Goal: Transaction & Acquisition: Book appointment/travel/reservation

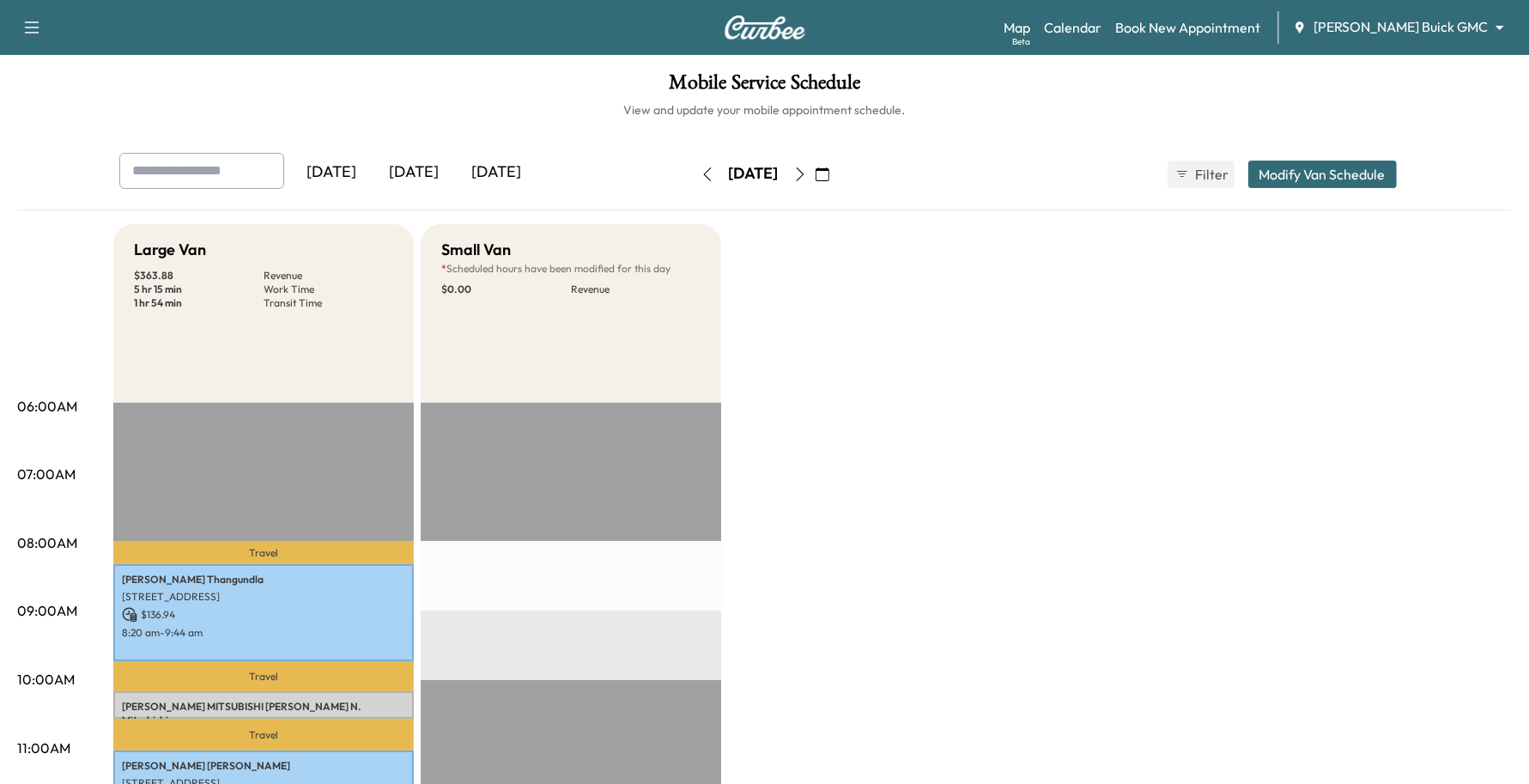
click at [1380, 30] on body "Support Log Out Map Beta Calendar Book New Appointment [PERSON_NAME] Buick GMC …" at bounding box center [764, 392] width 1529 height 784
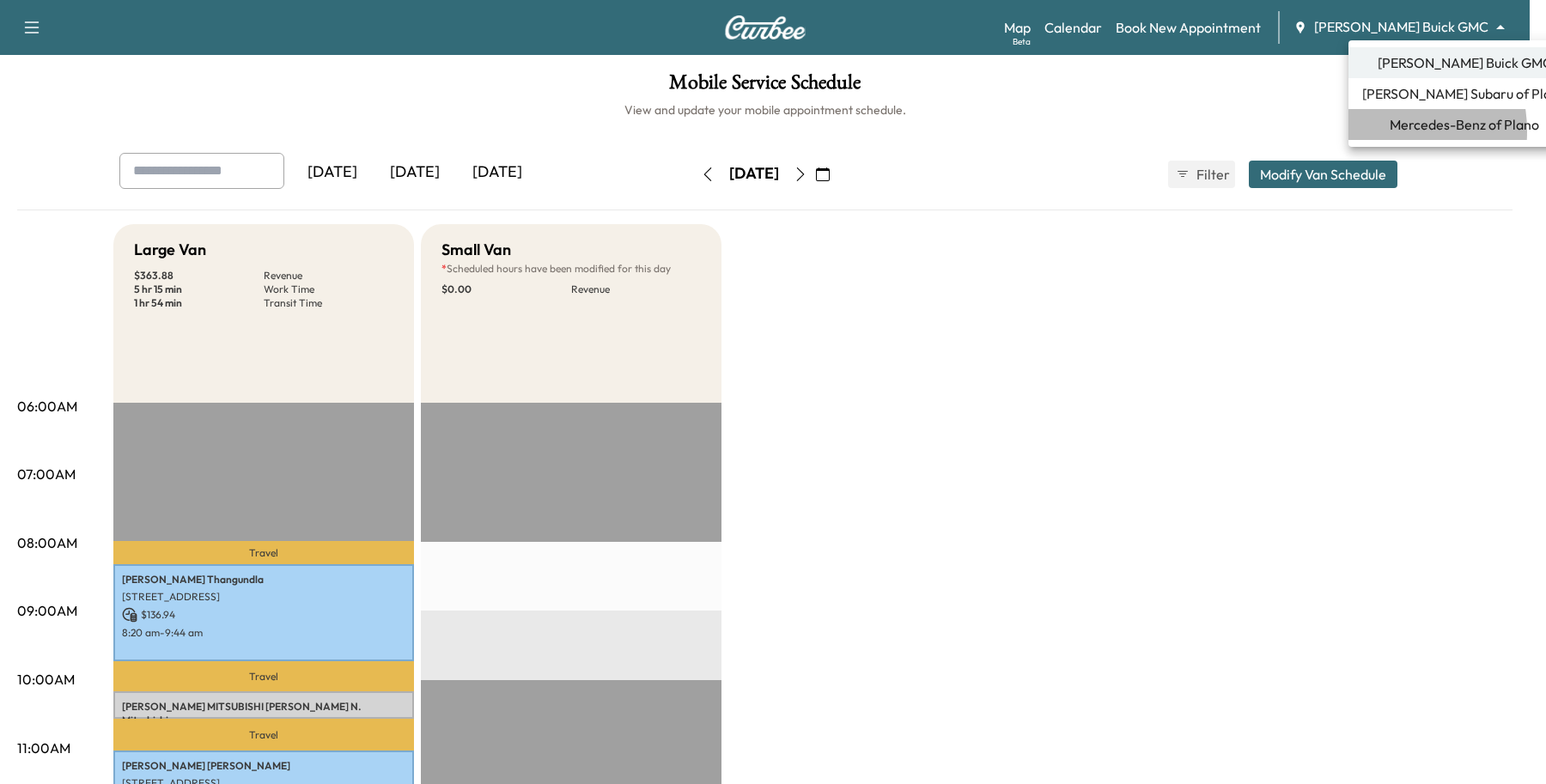
click at [1390, 131] on span "Mercedes-Benz of Plano" at bounding box center [1464, 125] width 150 height 21
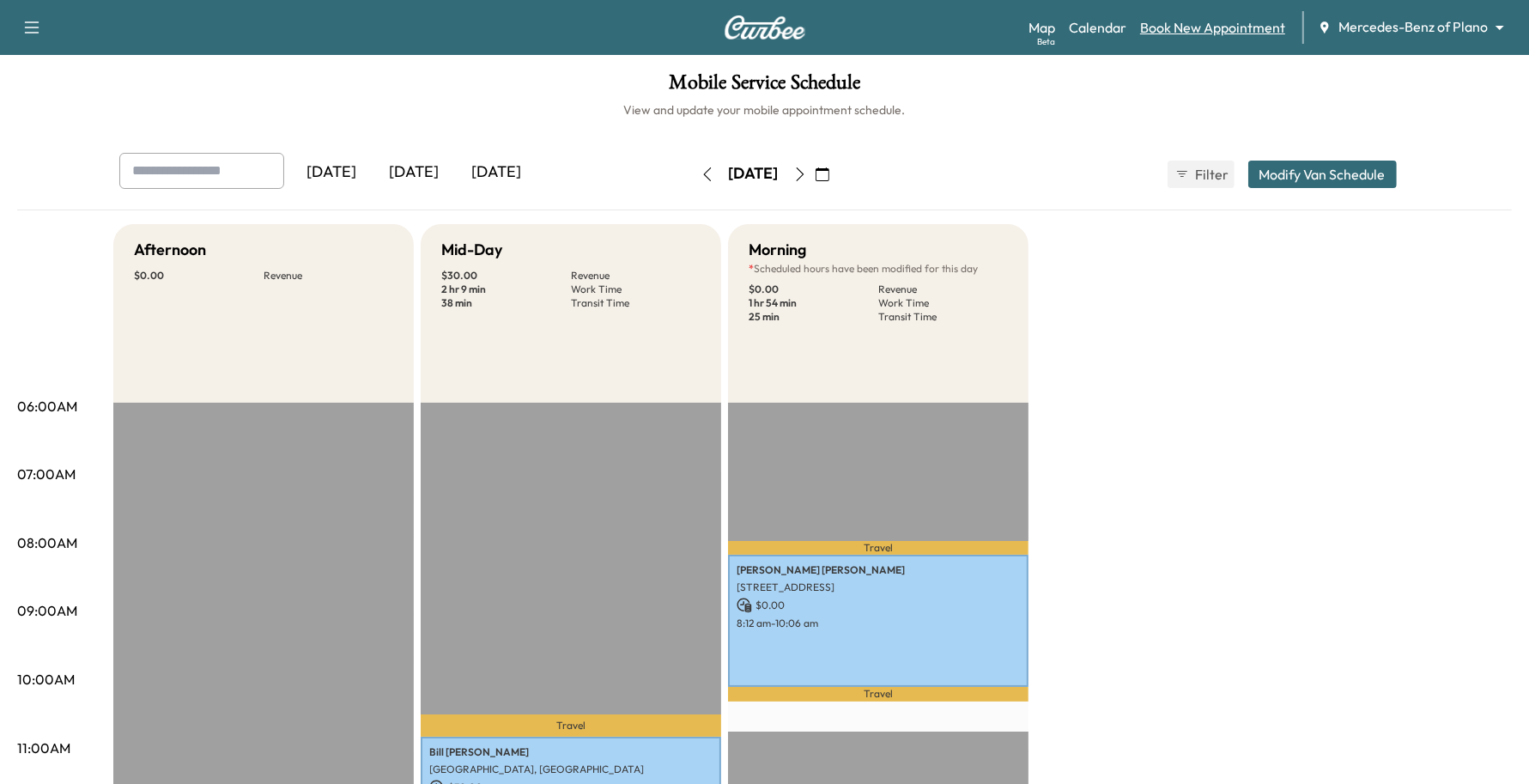
click at [1251, 22] on link "Book New Appointment" at bounding box center [1213, 28] width 145 height 21
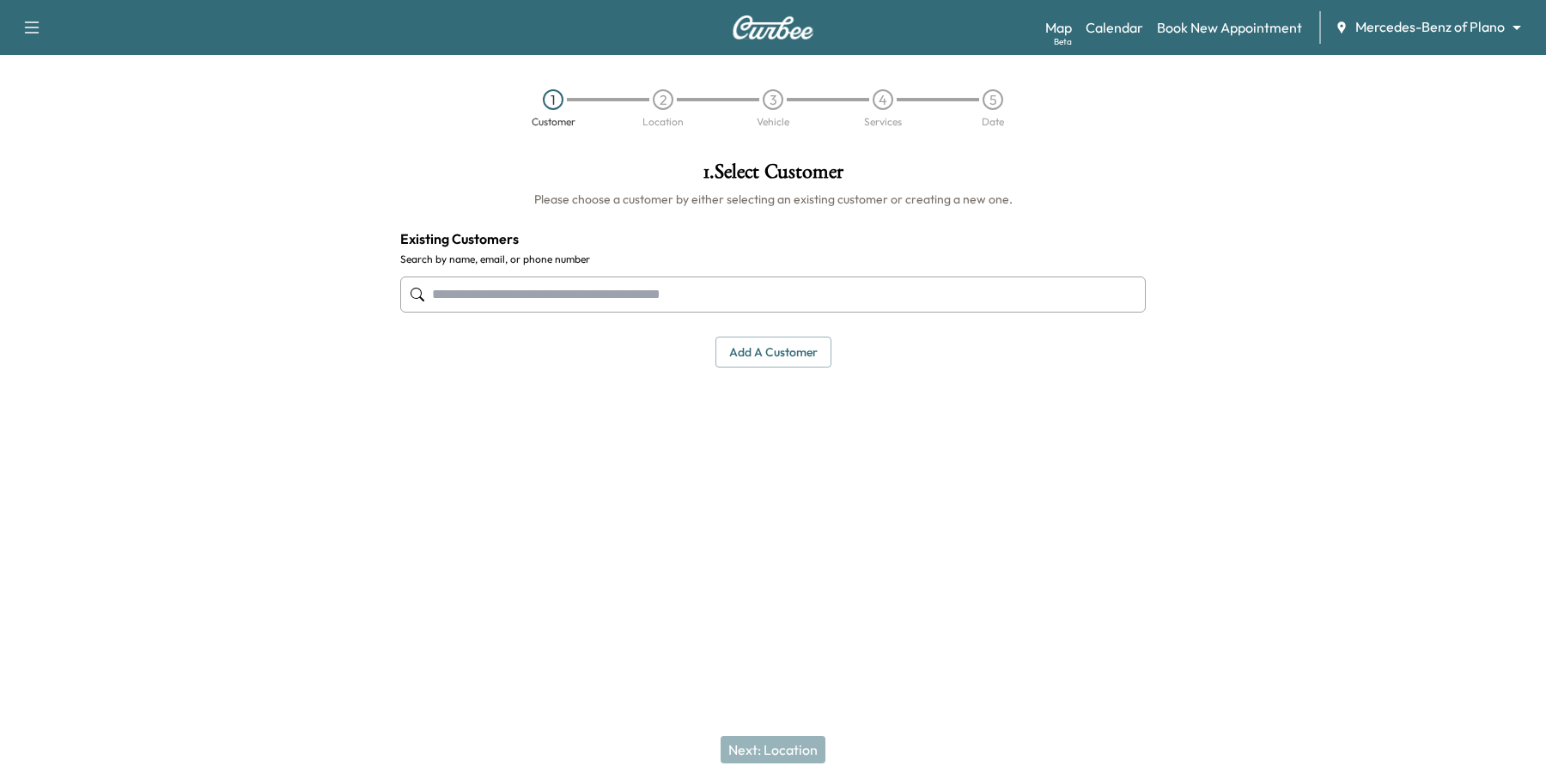
click at [671, 289] on input "text" at bounding box center [773, 294] width 745 height 36
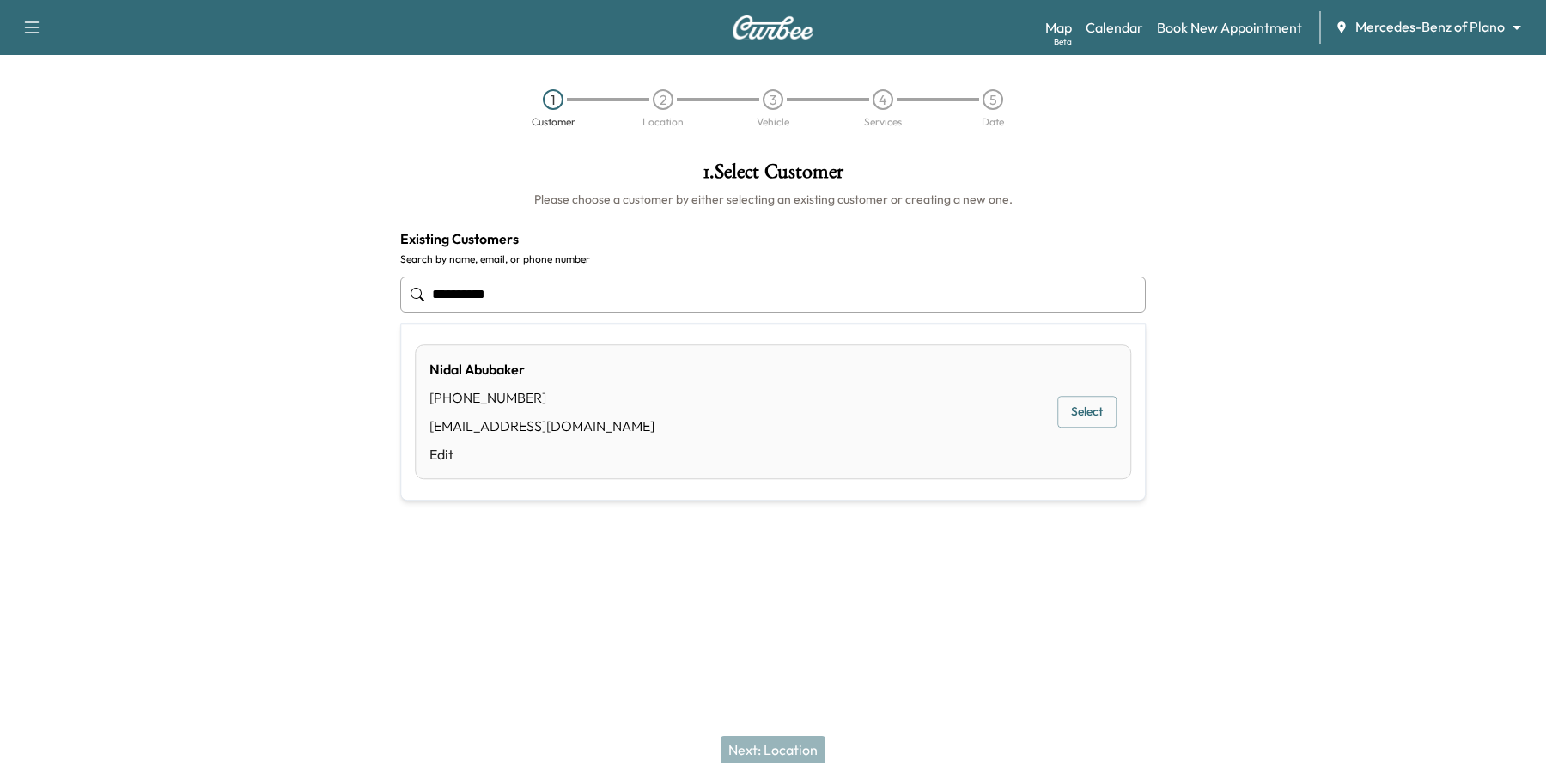
click at [1113, 432] on div "[PERSON_NAME] [PHONE_NUMBER] [EMAIL_ADDRESS][DOMAIN_NAME] Edit Select" at bounding box center [773, 411] width 717 height 134
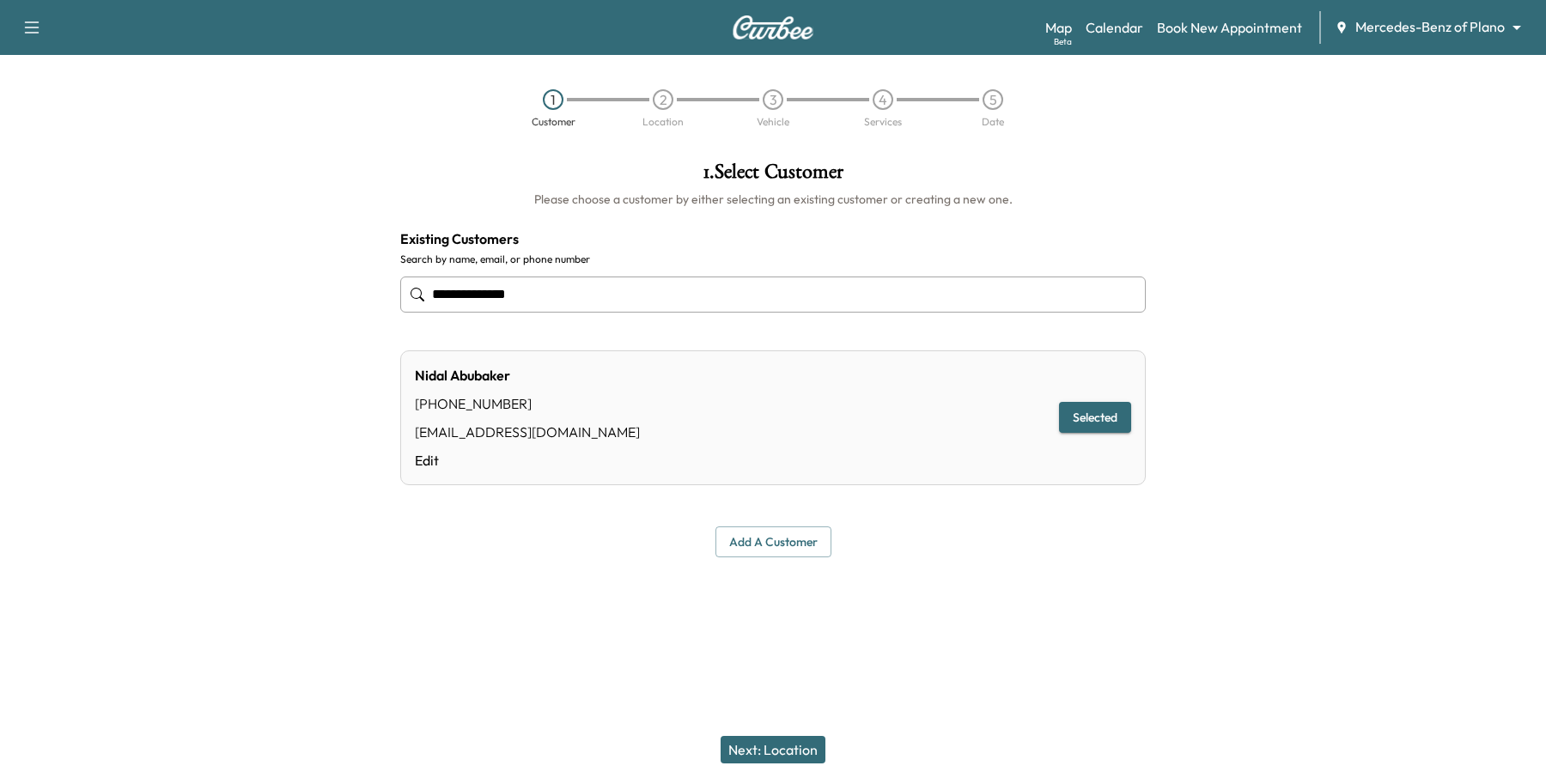
type input "**********"
click at [836, 754] on div "Next: Location" at bounding box center [773, 750] width 1546 height 69
click at [813, 756] on button "Next: Location" at bounding box center [773, 749] width 105 height 28
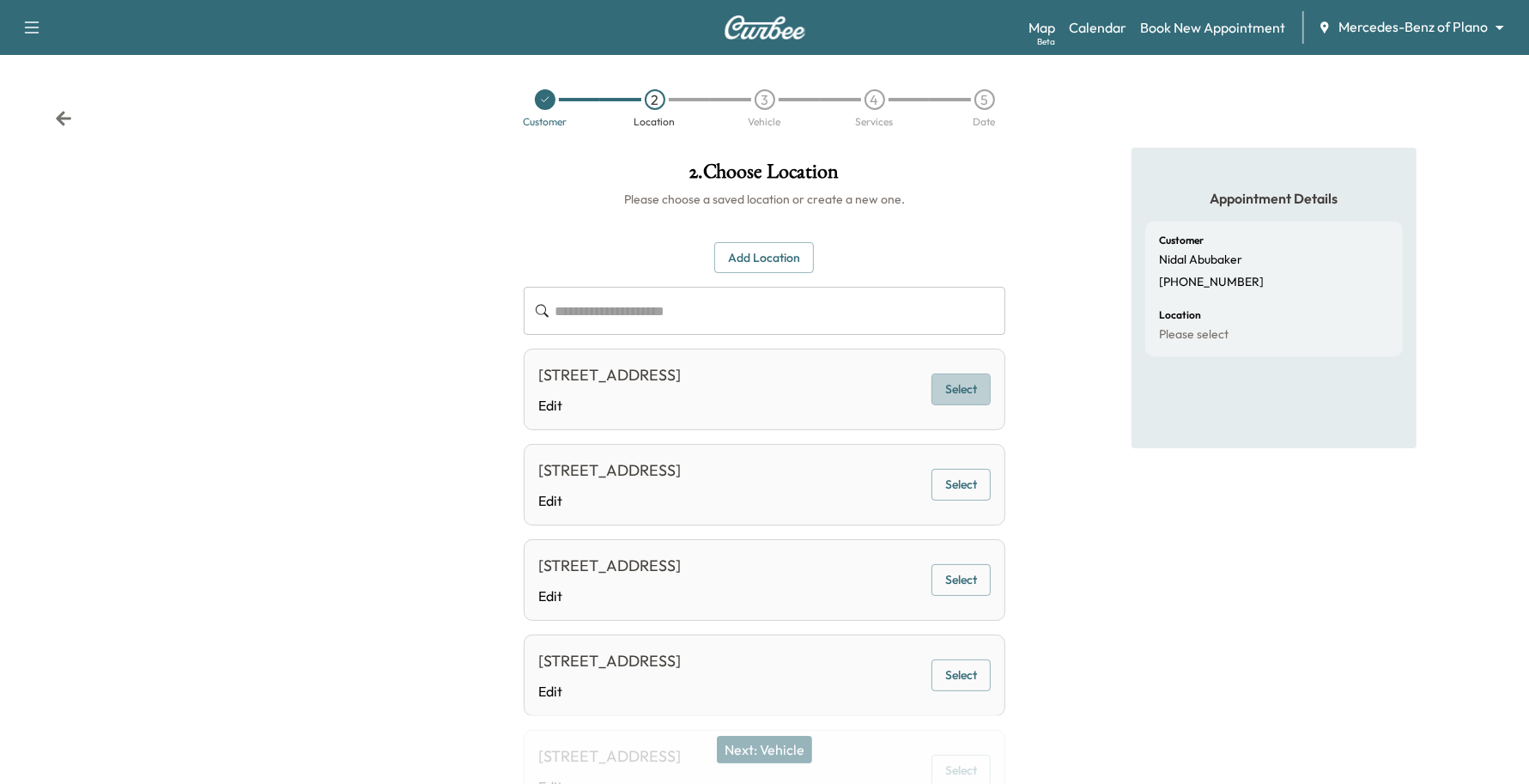
click at [942, 395] on button "Select" at bounding box center [961, 389] width 59 height 31
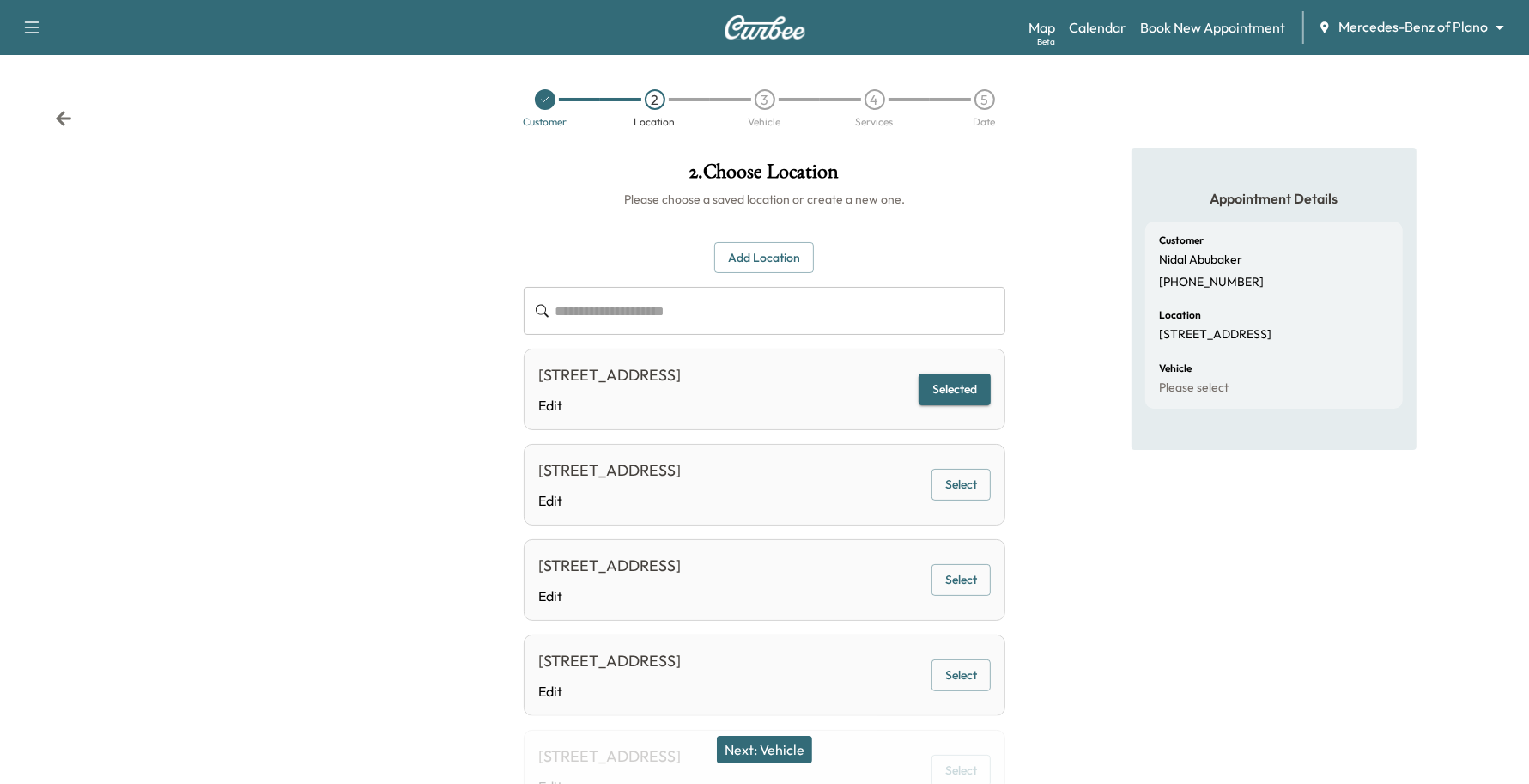
click at [756, 761] on button "Next: Vehicle" at bounding box center [764, 749] width 95 height 28
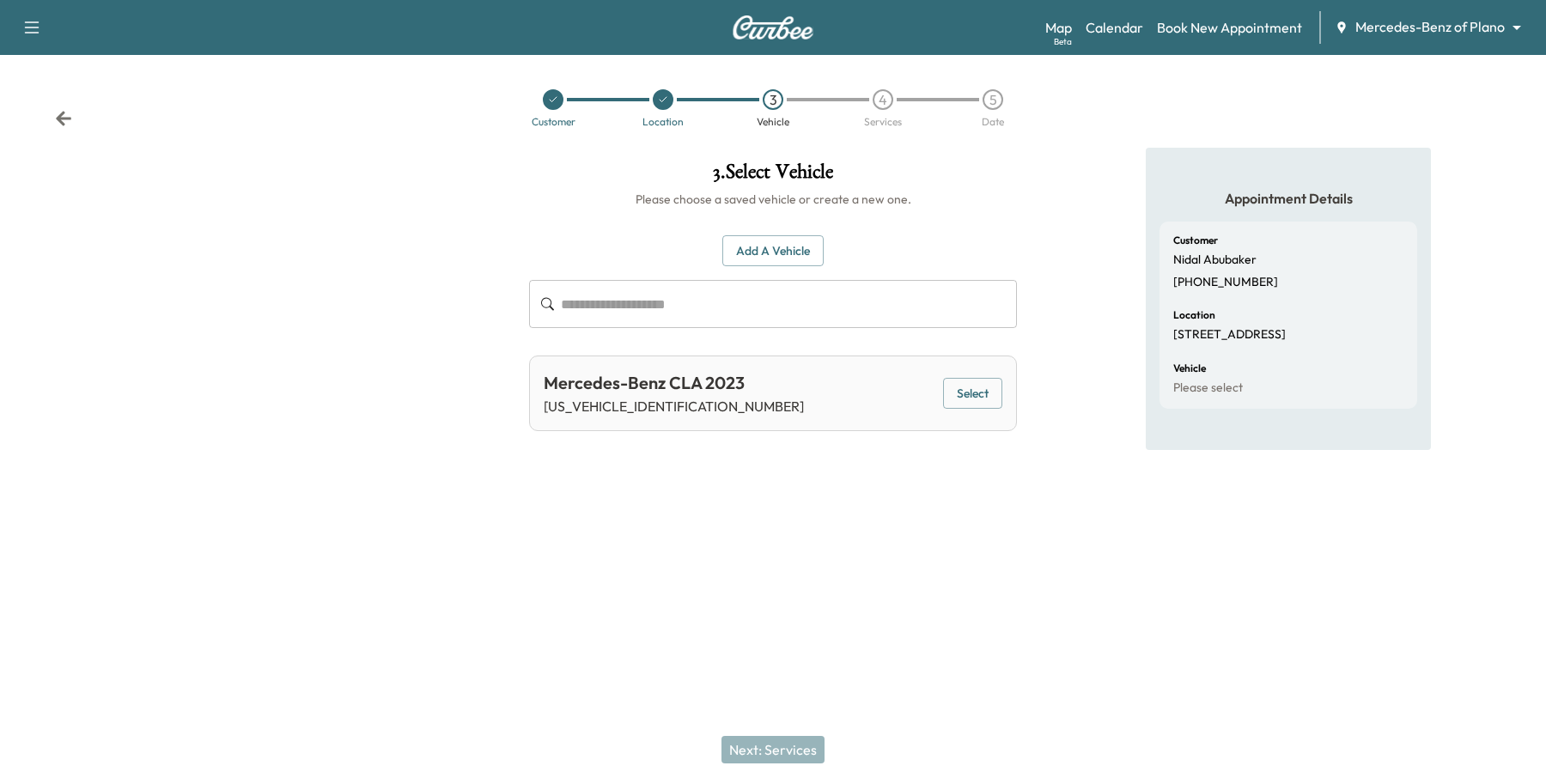
drag, startPoint x: 943, startPoint y: 385, endPoint x: 942, endPoint y: 406, distance: 21.0
click at [946, 385] on button "Select" at bounding box center [972, 393] width 59 height 31
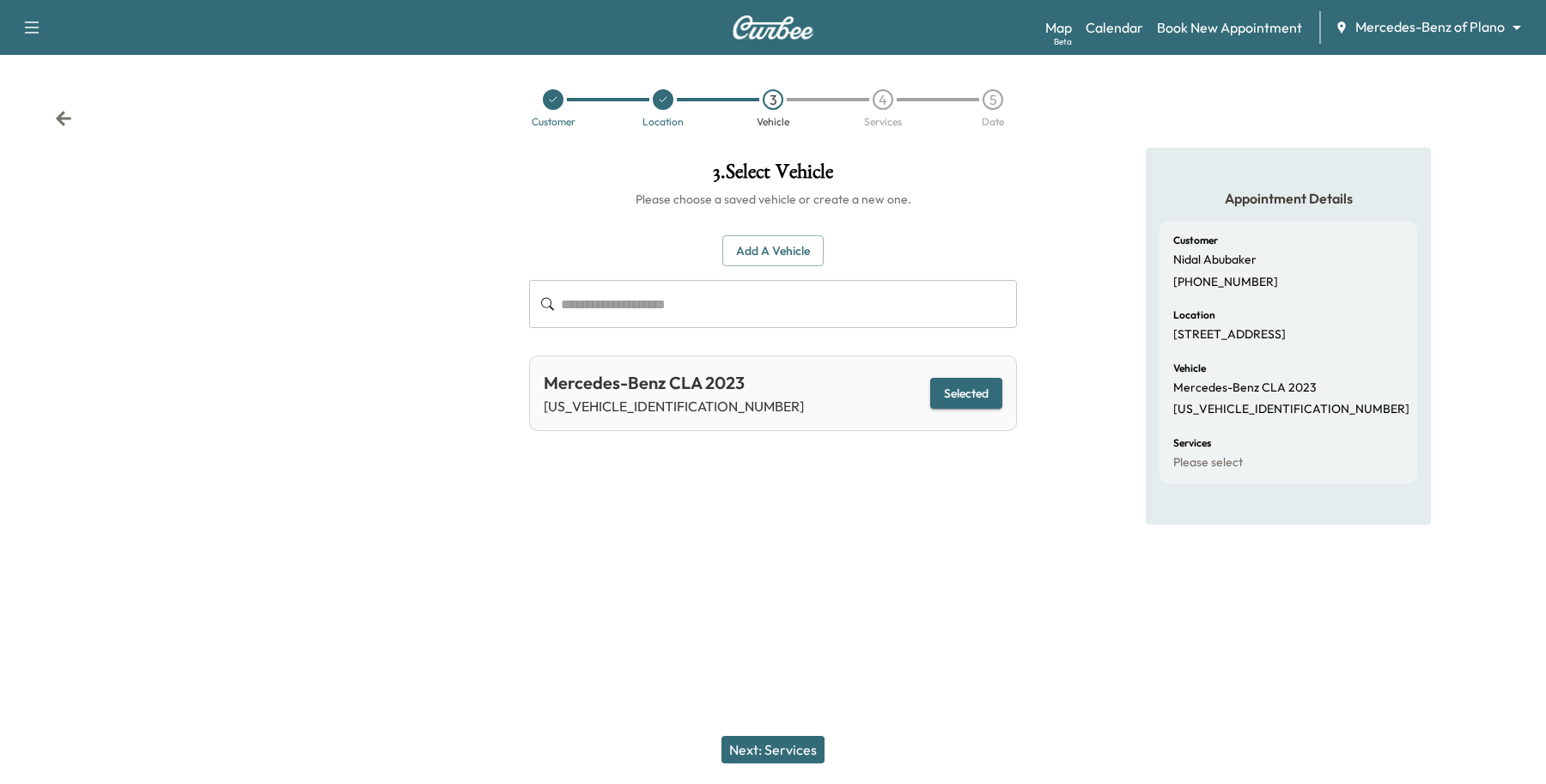
click at [786, 760] on button "Next: Services" at bounding box center [773, 749] width 103 height 28
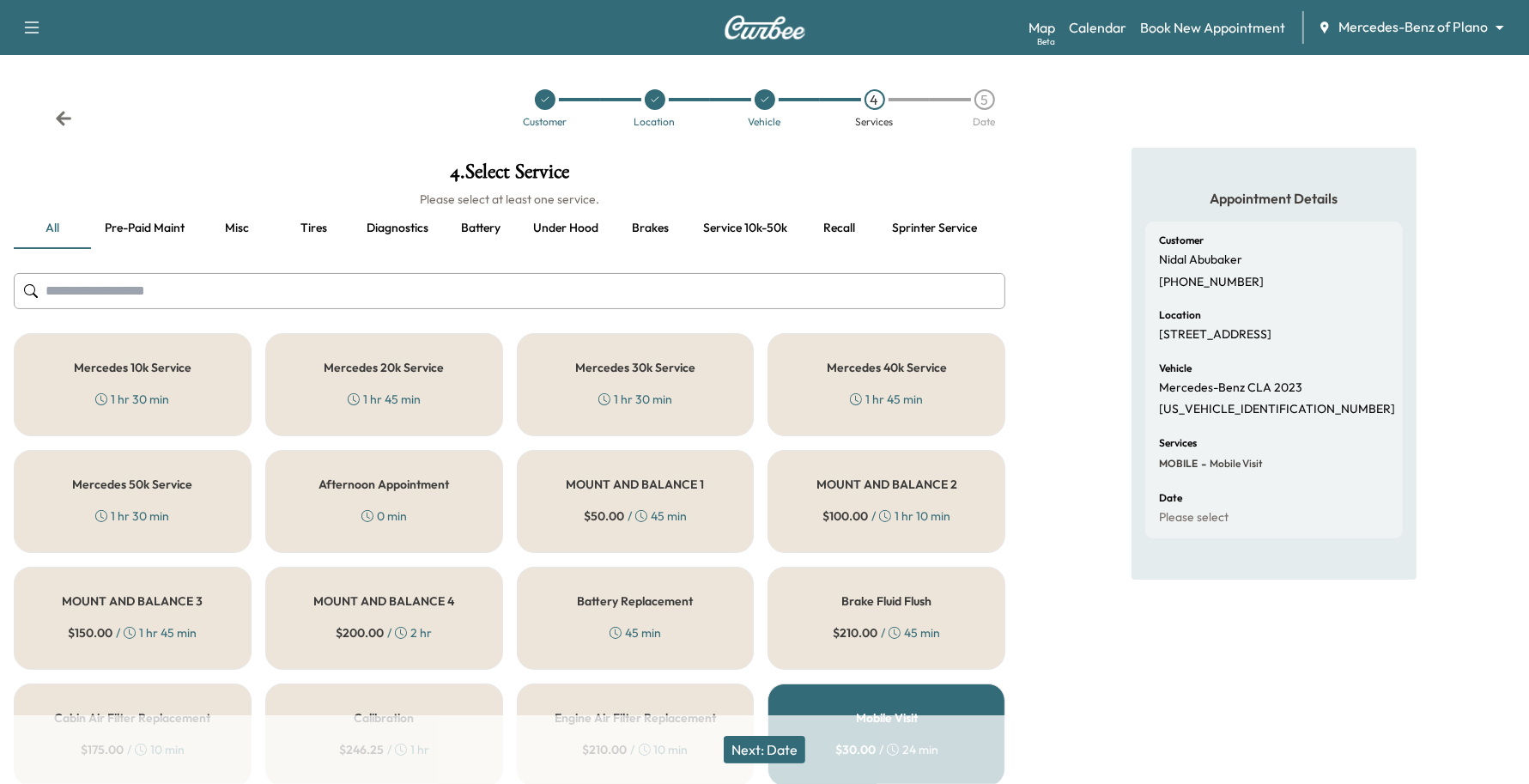
click at [444, 368] on div "Mercedes 20k Service 1 hr 45 min" at bounding box center [384, 385] width 238 height 103
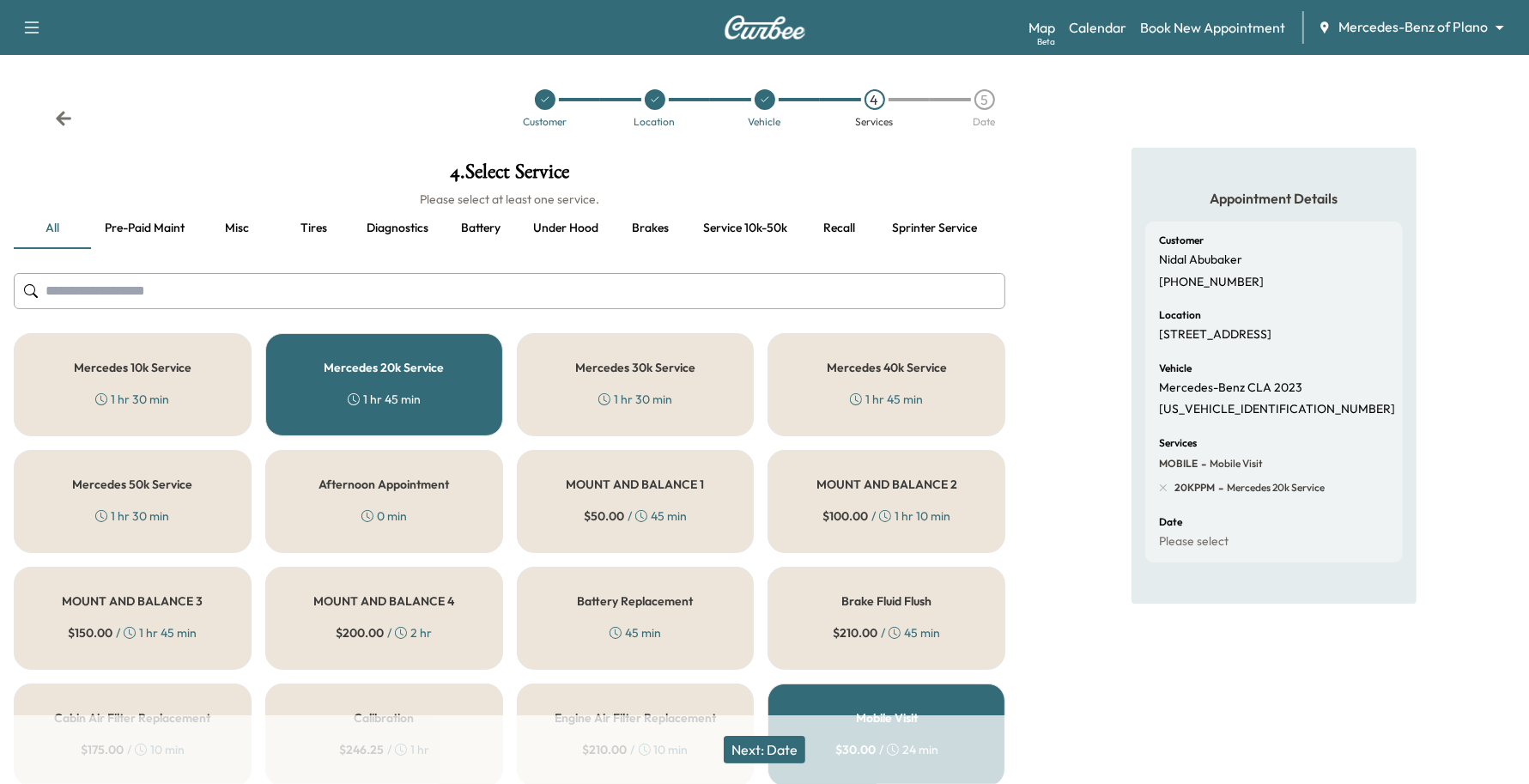
drag, startPoint x: 753, startPoint y: 741, endPoint x: 748, endPoint y: 750, distance: 10.3
click at [755, 747] on button "Next: Date" at bounding box center [765, 749] width 82 height 28
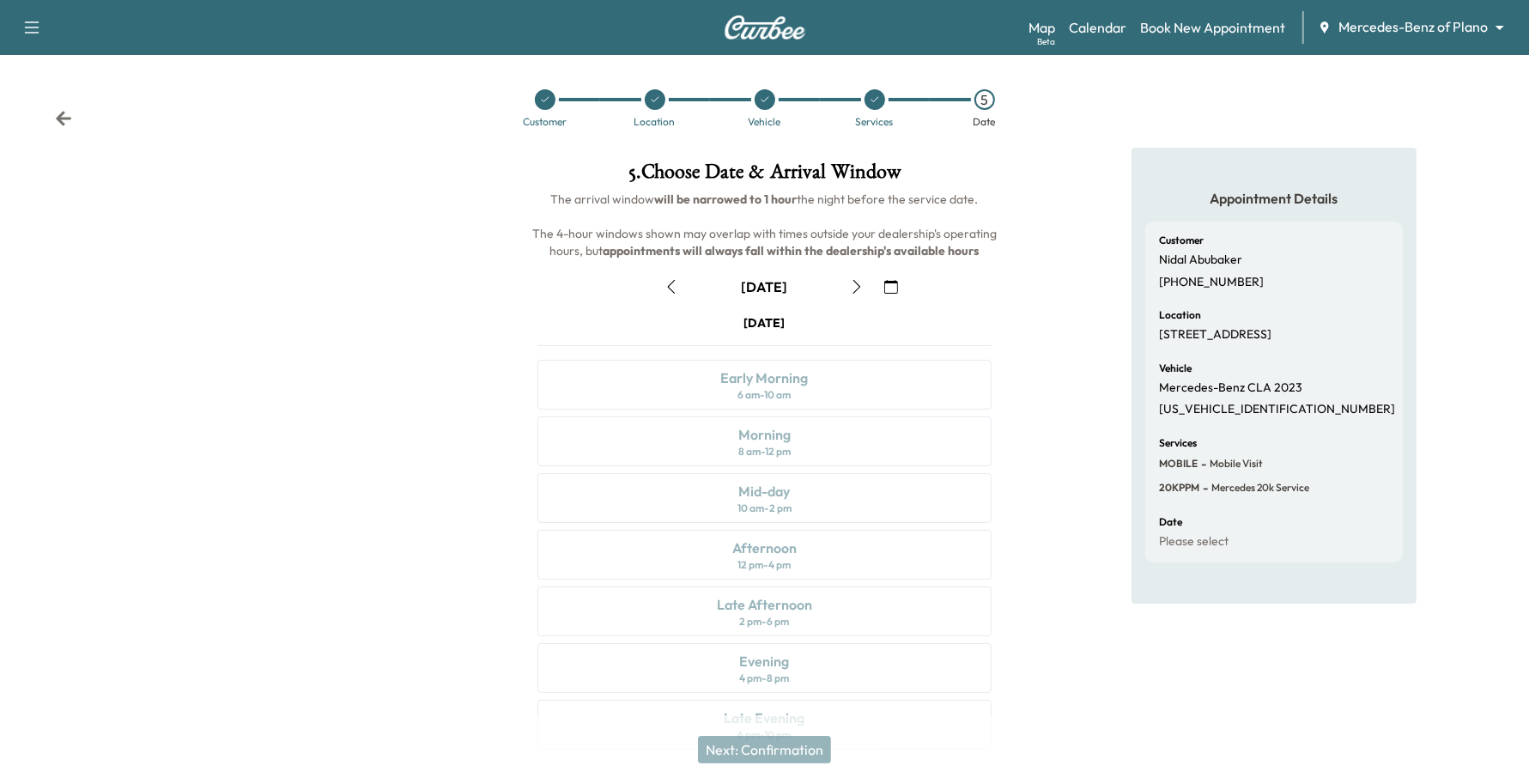
click at [852, 296] on button "button" at bounding box center [856, 287] width 30 height 28
click at [850, 277] on button "button" at bounding box center [856, 287] width 30 height 28
click at [674, 293] on button "button" at bounding box center [671, 287] width 30 height 28
click at [861, 284] on icon "button" at bounding box center [856, 287] width 13 height 13
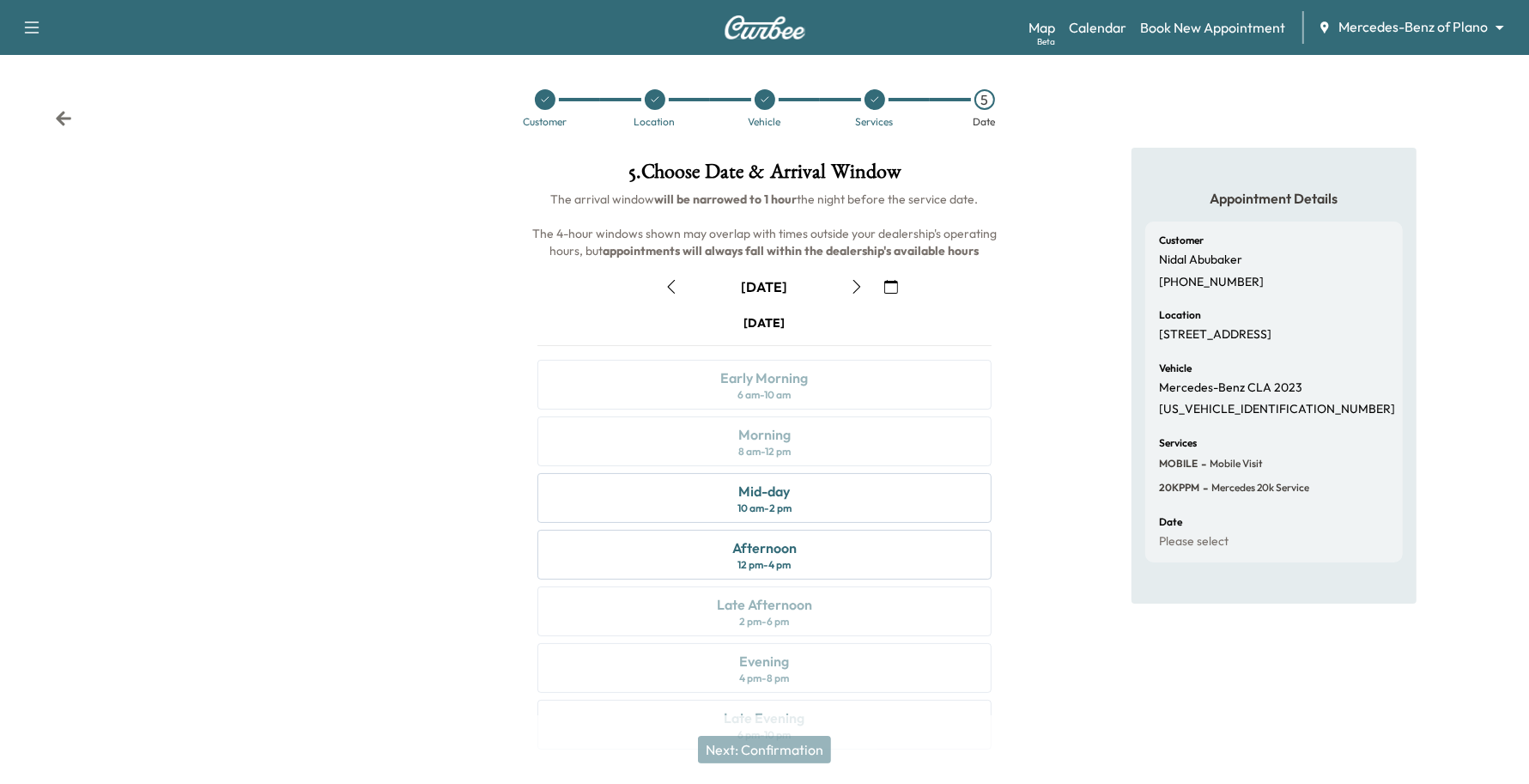
click at [861, 284] on icon "button" at bounding box center [856, 287] width 13 height 13
click at [882, 289] on button "button" at bounding box center [891, 287] width 30 height 28
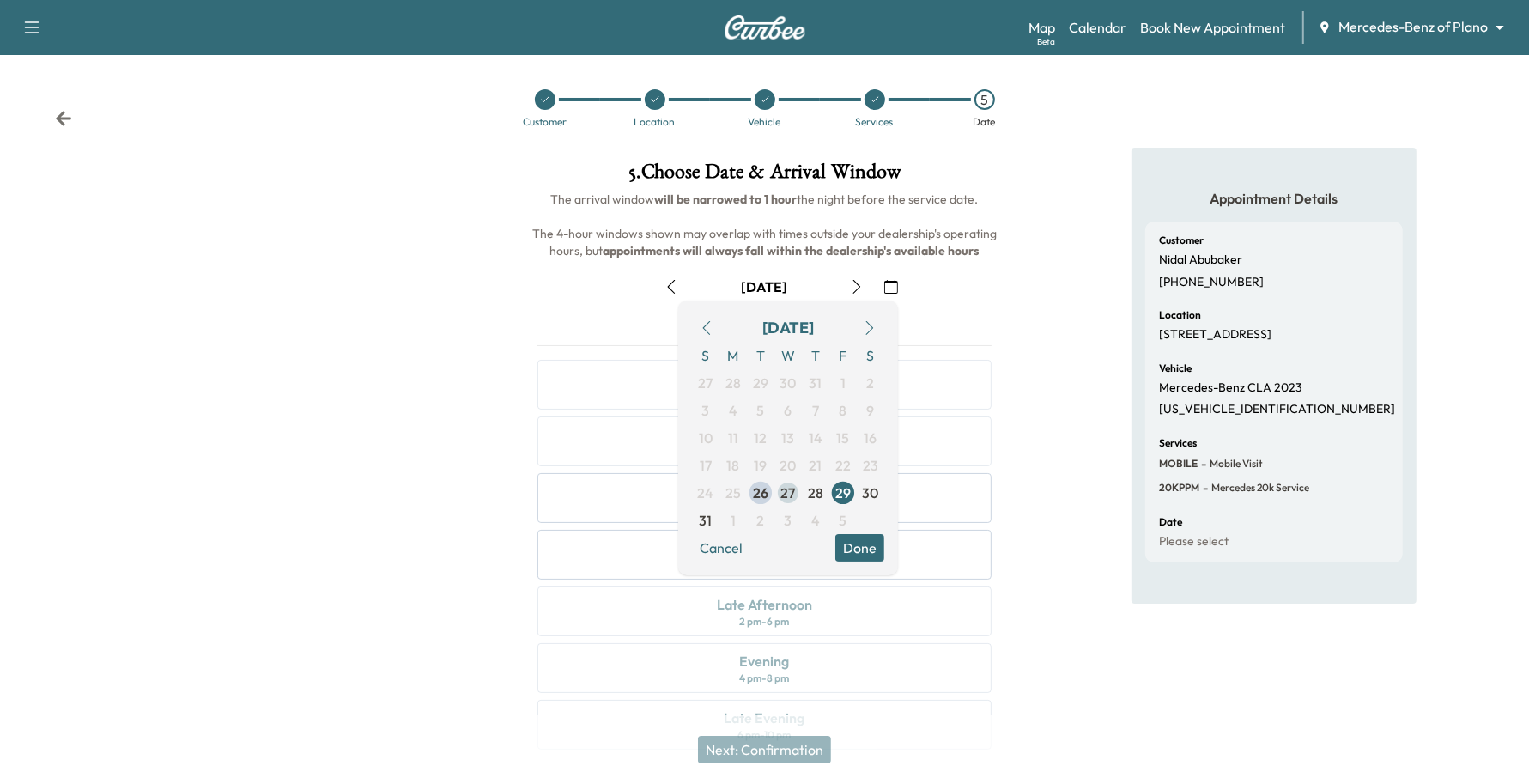
click at [796, 498] on span "27" at bounding box center [788, 493] width 28 height 28
click at [855, 552] on button "Done" at bounding box center [859, 548] width 49 height 28
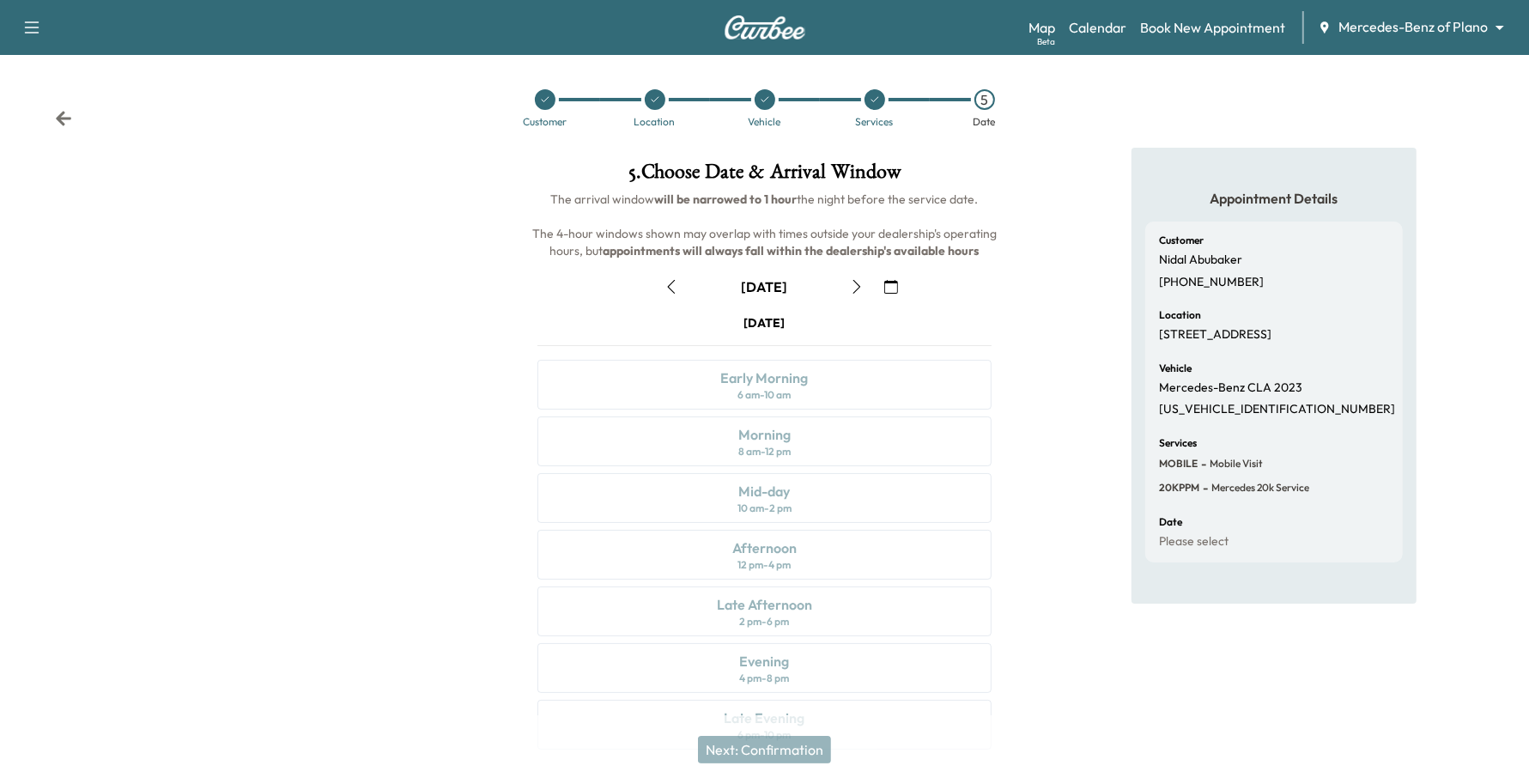
click at [858, 291] on icon "button" at bounding box center [856, 287] width 13 height 13
